Goal: Information Seeking & Learning: Learn about a topic

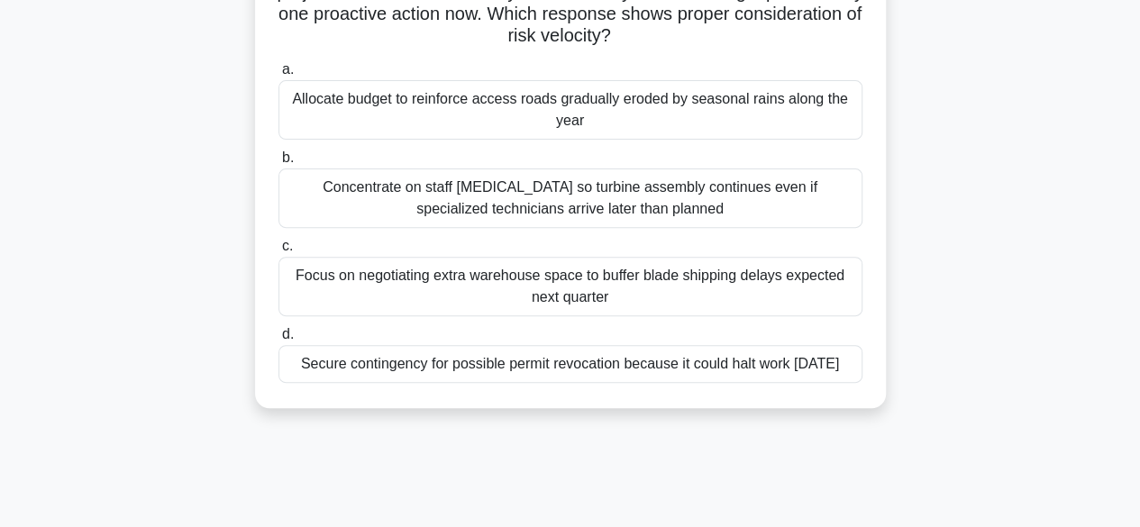
scroll to position [180, 0]
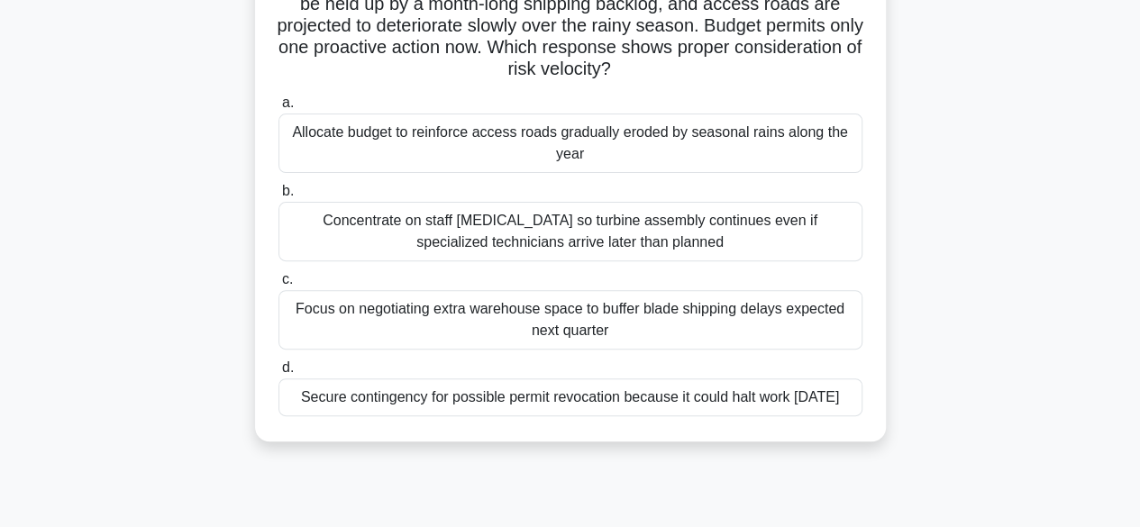
click at [695, 407] on div "Secure contingency for possible permit revocation because it could halt work wi…" at bounding box center [570, 397] width 584 height 38
click at [278, 374] on input "d. Secure contingency for possible permit revocation because it could halt work…" at bounding box center [278, 368] width 0 height 12
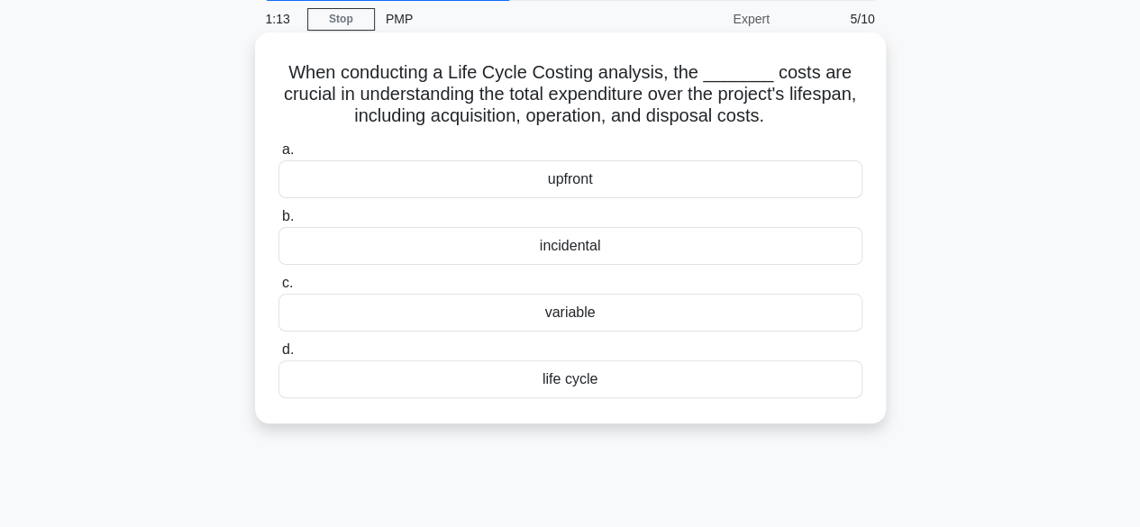
scroll to position [0, 0]
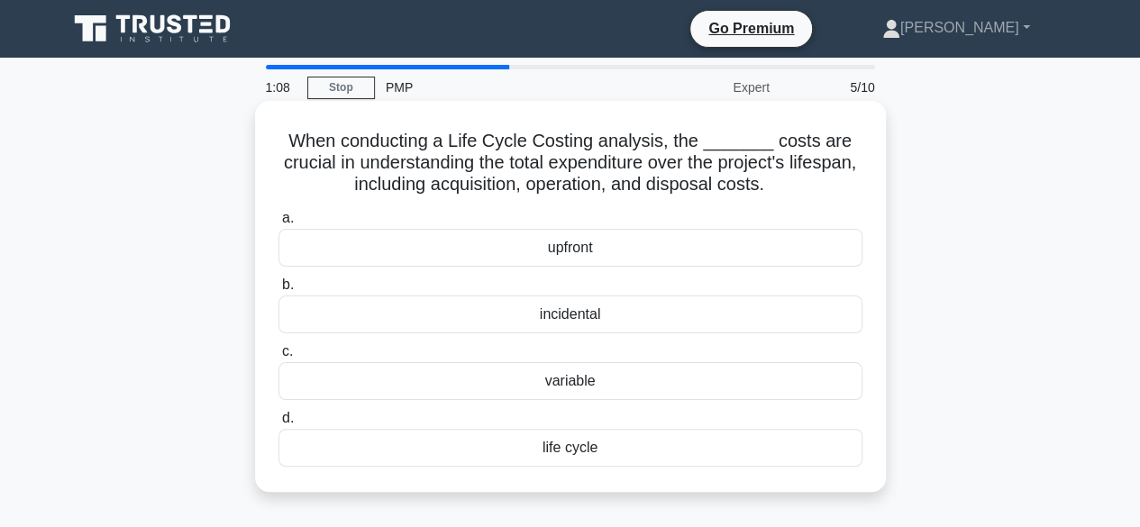
click at [551, 435] on div "life cycle" at bounding box center [570, 448] width 584 height 38
click at [278, 424] on input "d. life cycle" at bounding box center [278, 419] width 0 height 12
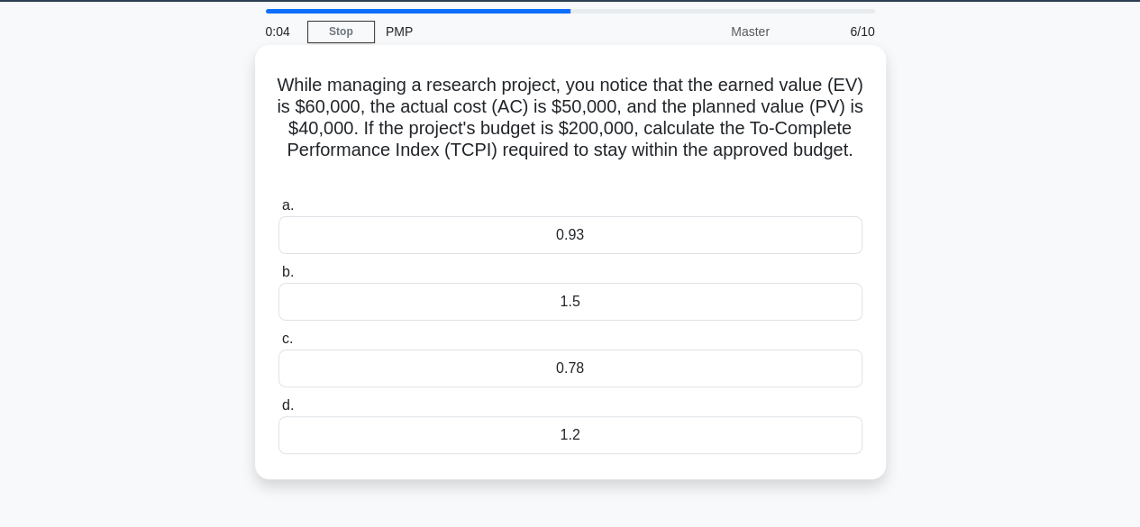
scroll to position [90, 0]
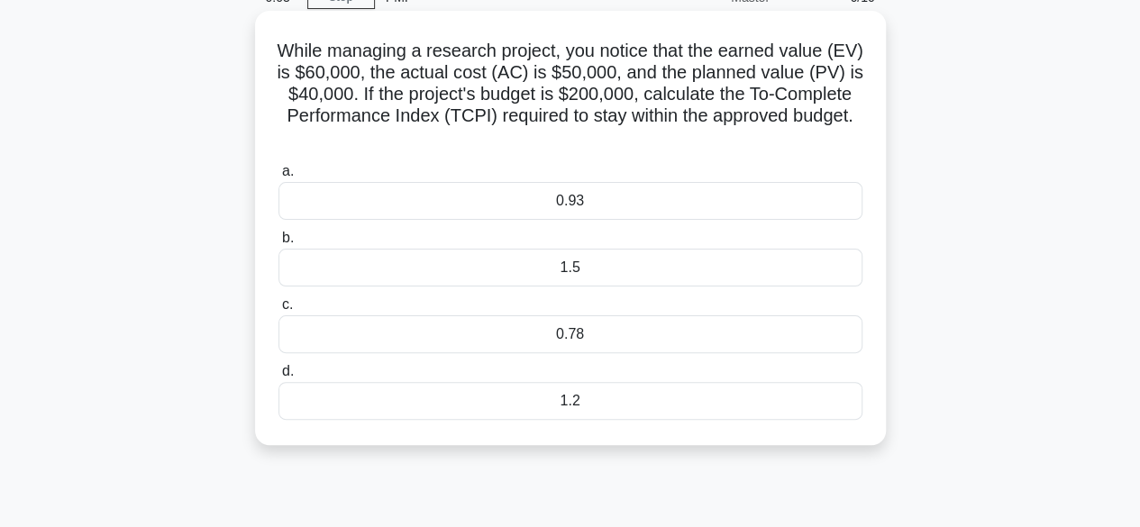
click at [580, 199] on div "0.93" at bounding box center [570, 201] width 584 height 38
click at [278, 177] on input "a. 0.93" at bounding box center [278, 172] width 0 height 12
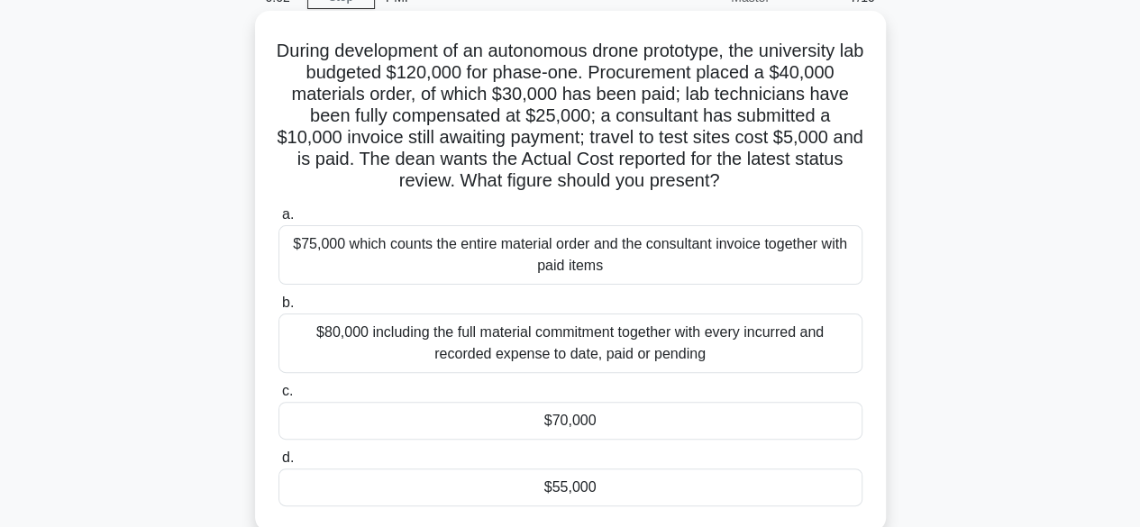
scroll to position [0, 0]
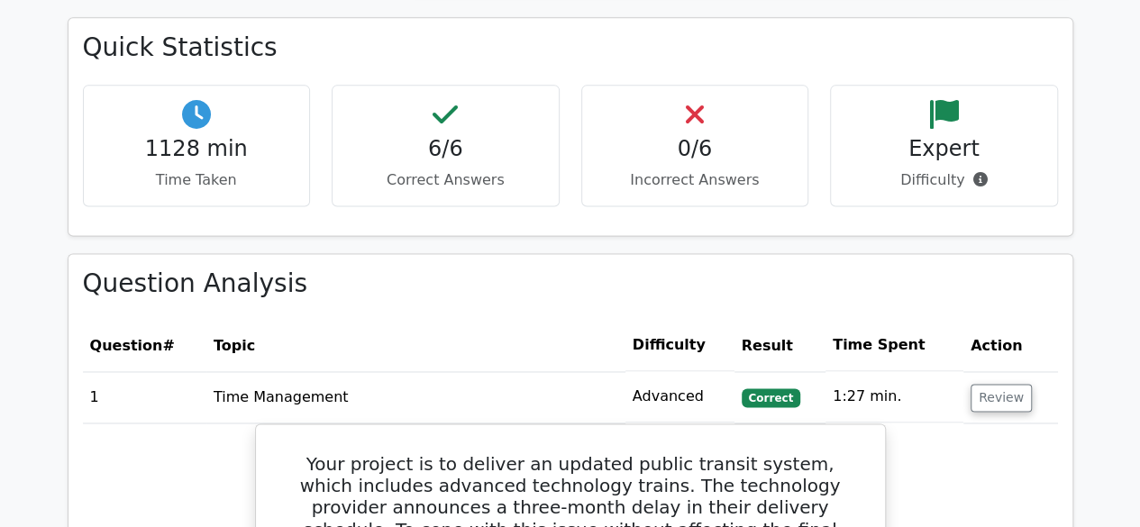
scroll to position [1171, 0]
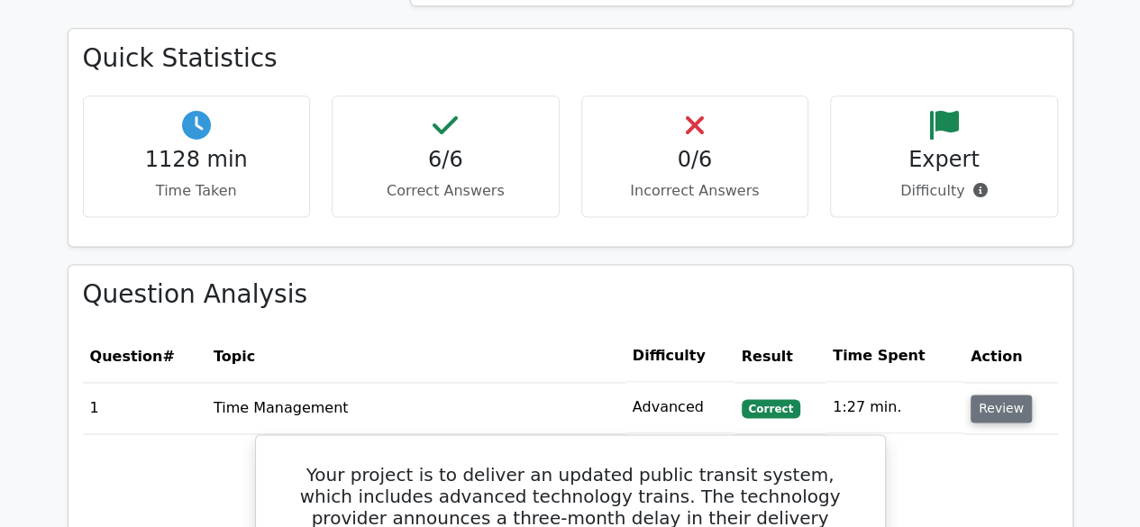
click at [987, 395] on button "Review" at bounding box center [1000, 409] width 61 height 28
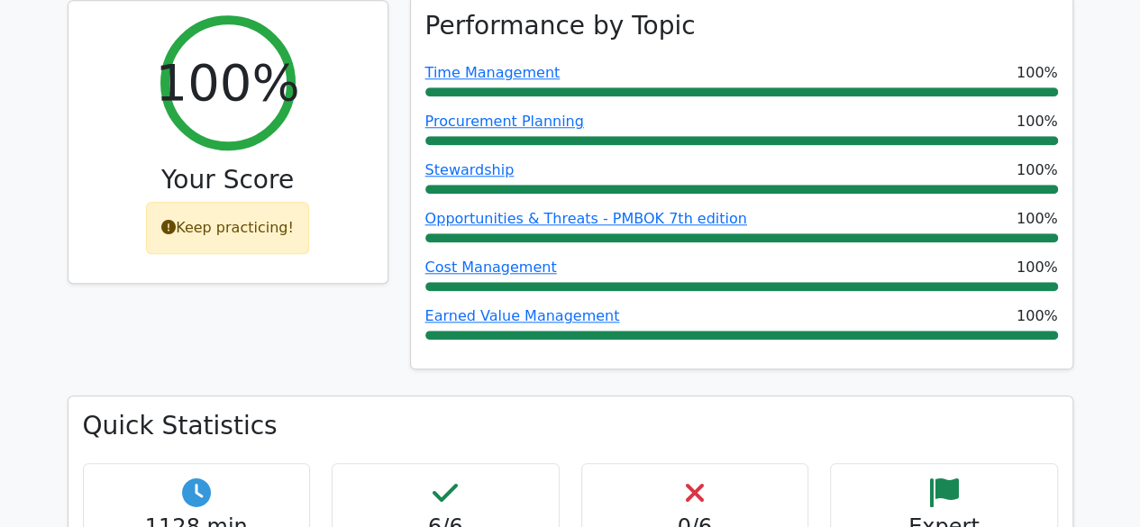
scroll to position [811, 0]
